Goal: Information Seeking & Learning: Learn about a topic

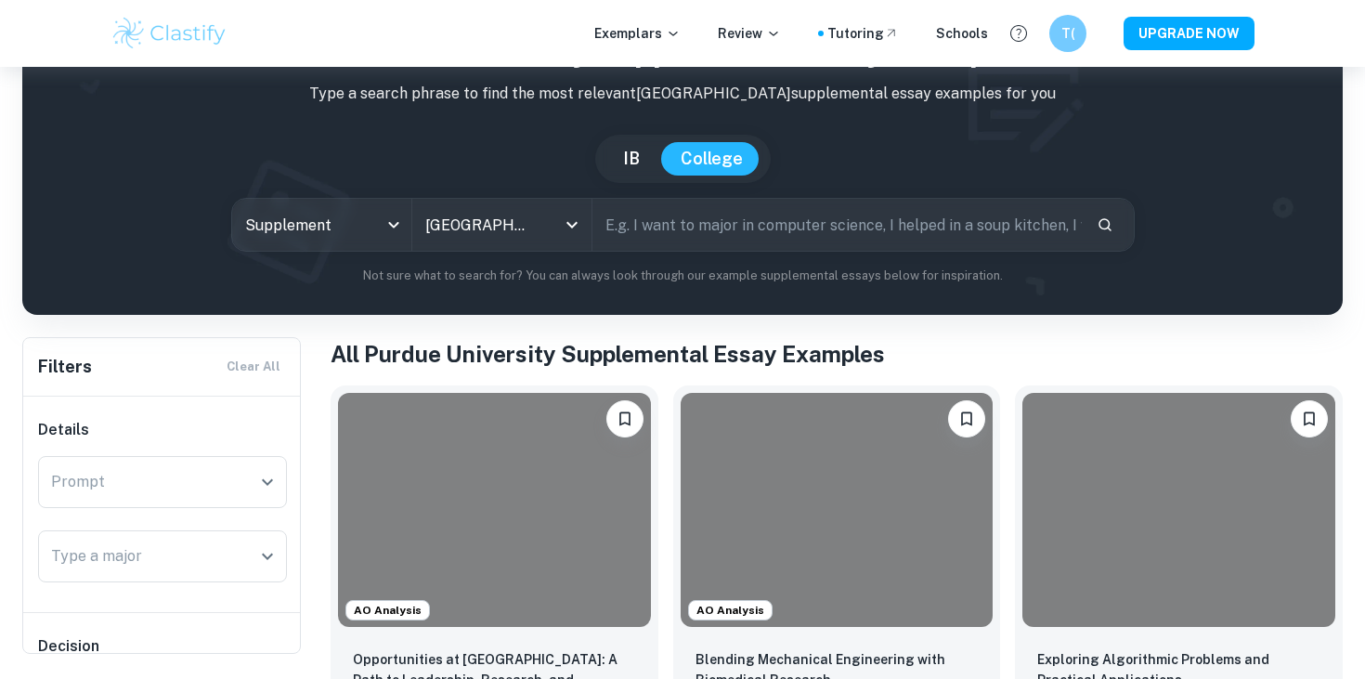
scroll to position [85, 0]
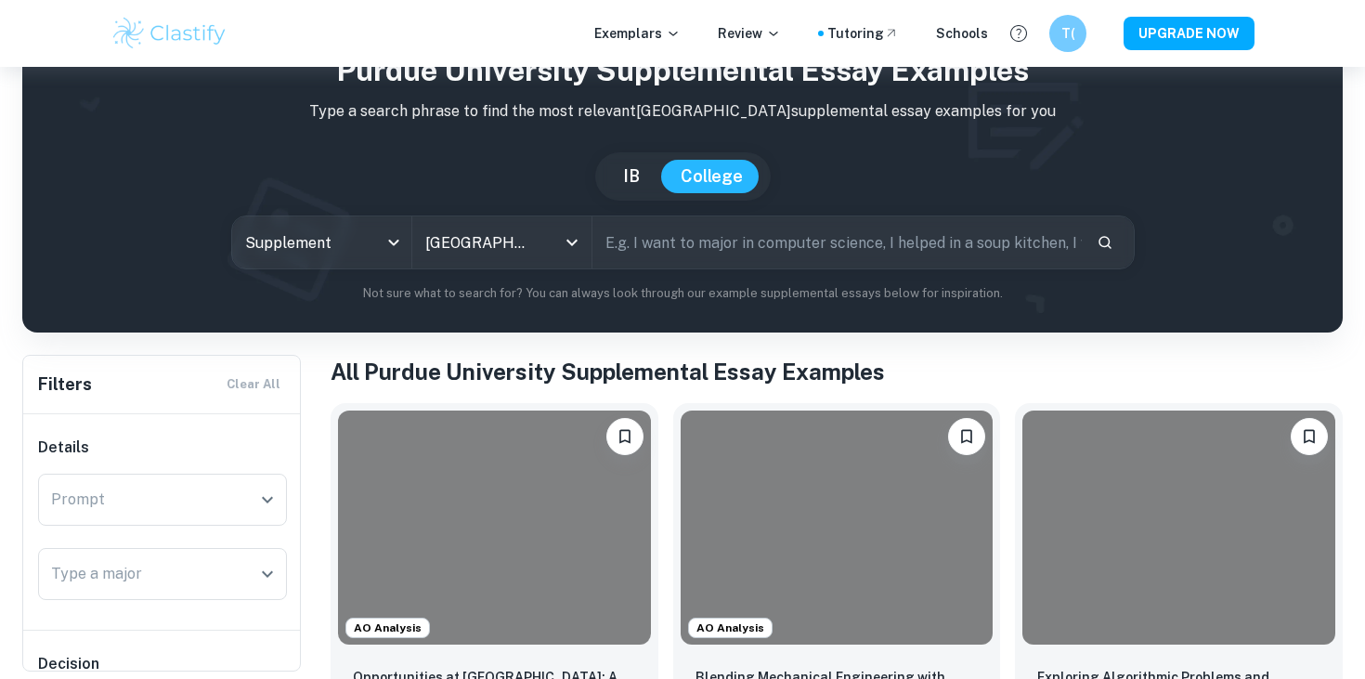
click at [670, 238] on input "text" at bounding box center [837, 242] width 489 height 52
type input "c"
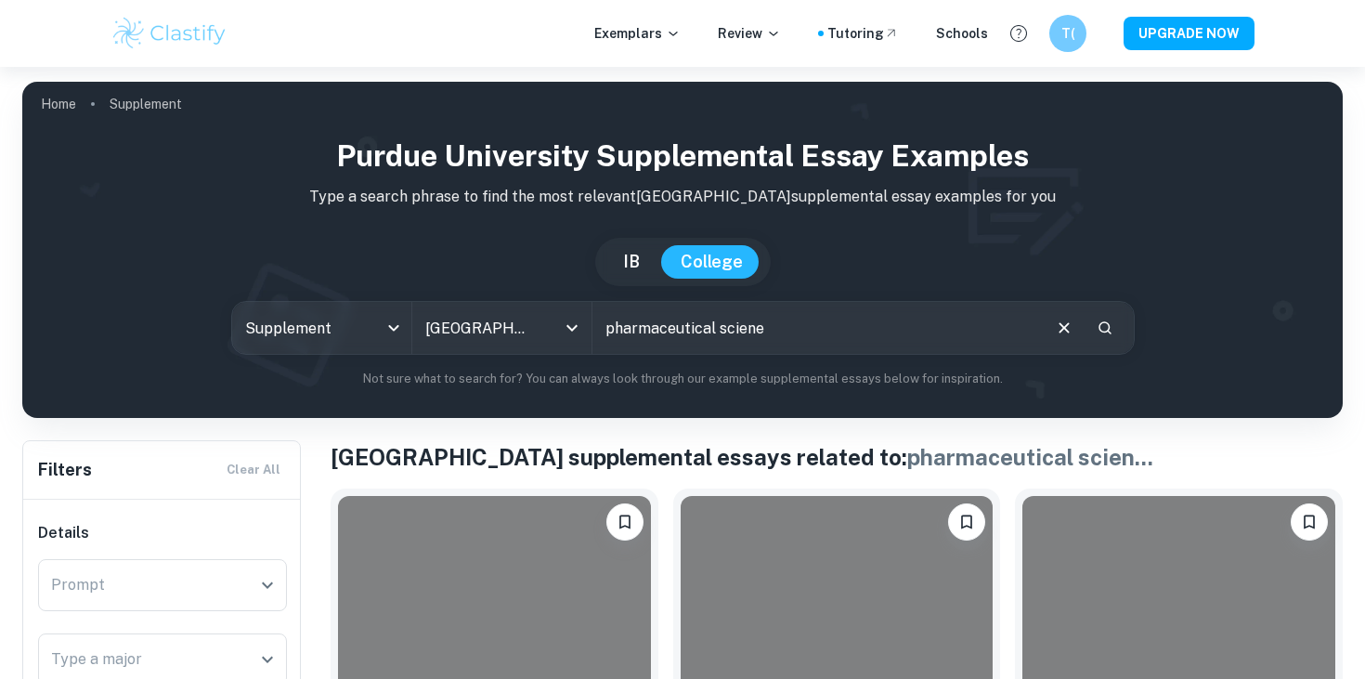
click at [778, 333] on input "pharmaceutical sciene" at bounding box center [816, 328] width 447 height 52
drag, startPoint x: 606, startPoint y: 332, endPoint x: 830, endPoint y: 332, distance: 224.8
click at [831, 332] on input "pharmaceutical science" at bounding box center [816, 328] width 447 height 52
type input "chemistry"
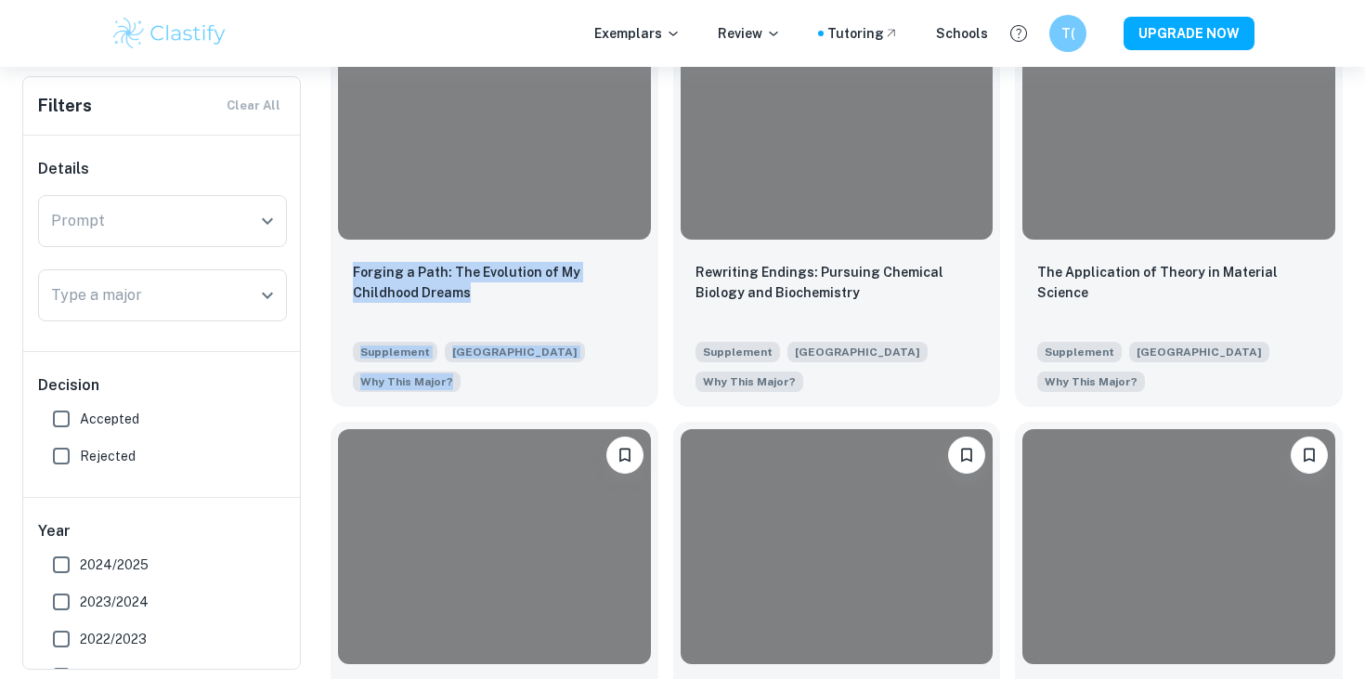
scroll to position [503, 0]
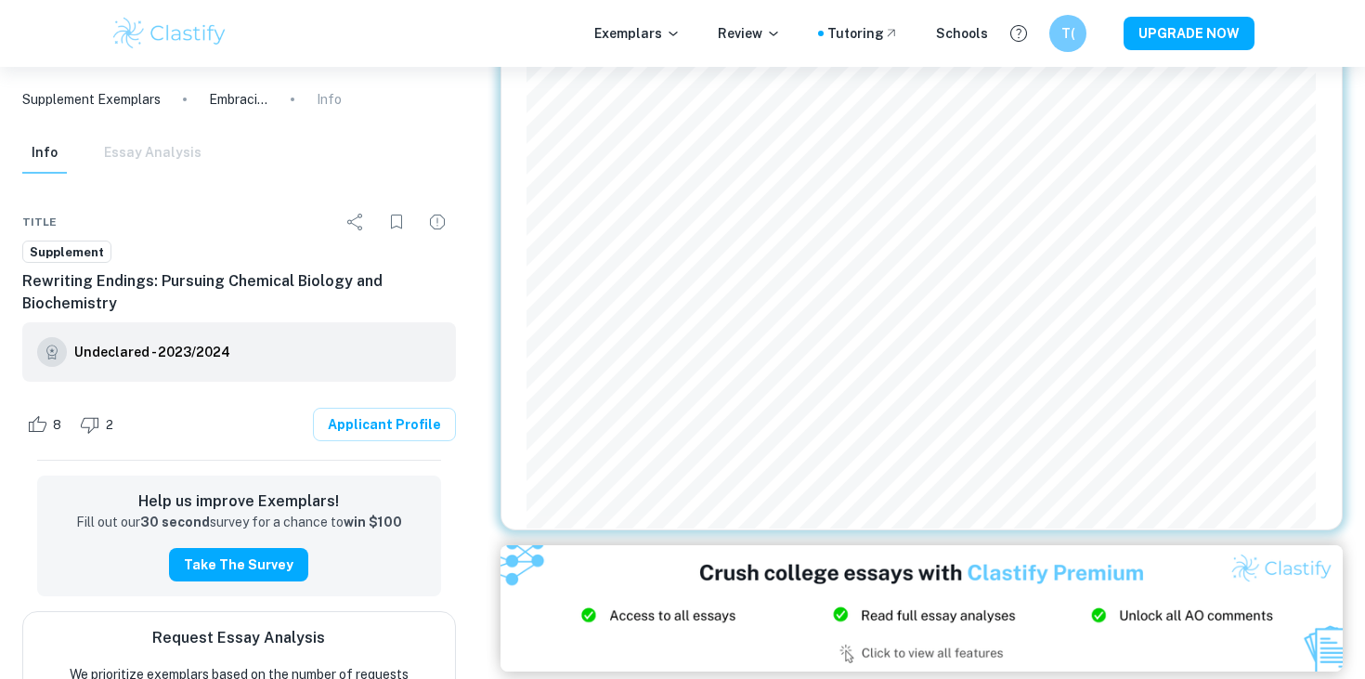
scroll to position [1199, 0]
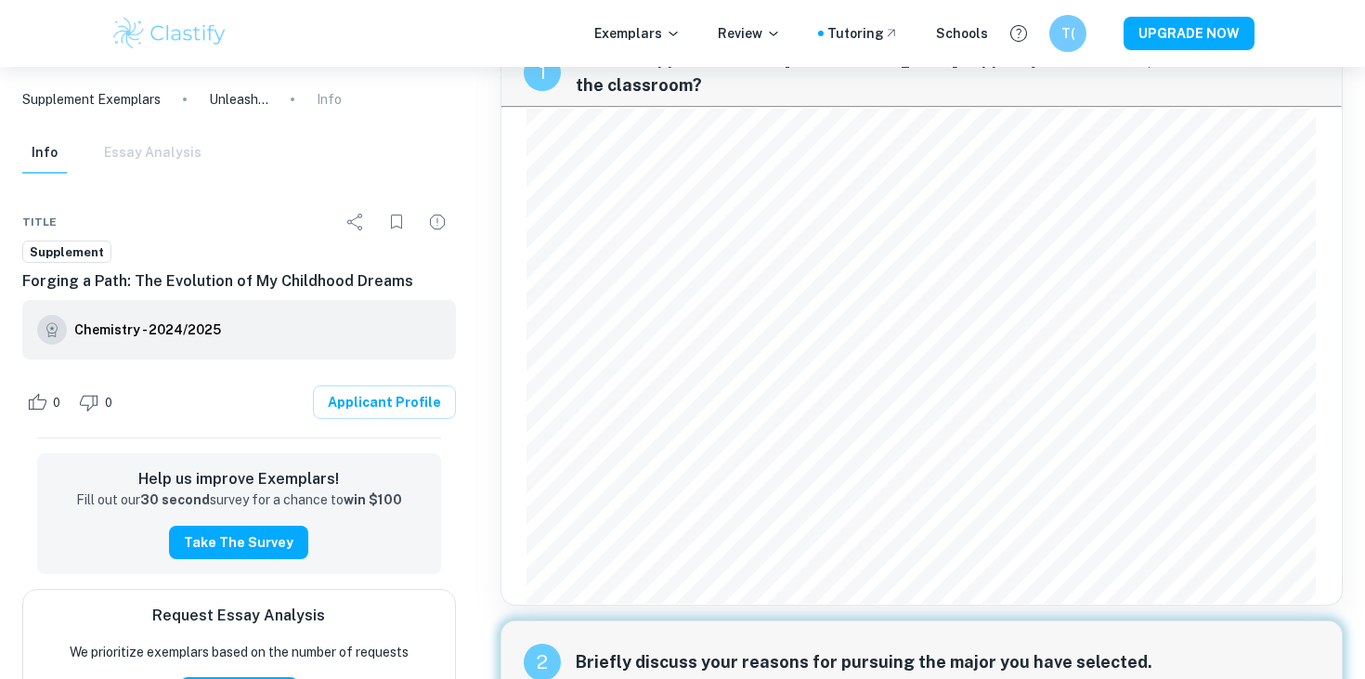
scroll to position [97, 0]
